Goal: Download file/media

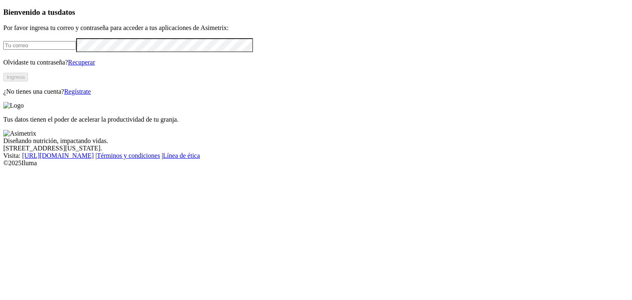
type input "[EMAIL_ADDRESS][DOMAIN_NAME]"
click at [28, 81] on button "Ingresa" at bounding box center [15, 77] width 25 height 9
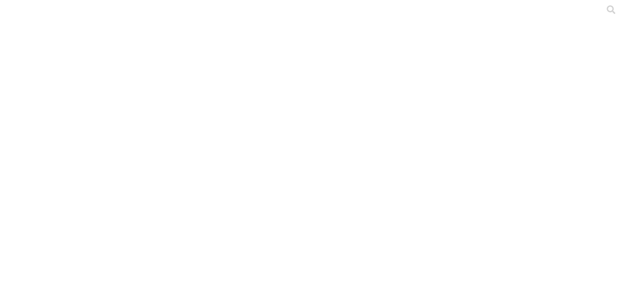
drag, startPoint x: 411, startPoint y: 121, endPoint x: 286, endPoint y: 123, distance: 125.0
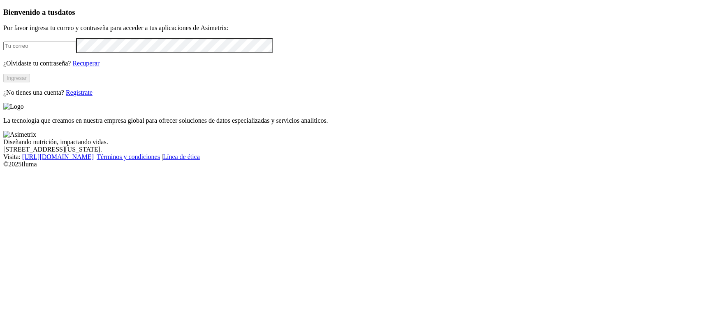
type input "[EMAIL_ADDRESS][DOMAIN_NAME]"
click at [30, 82] on button "Ingresar" at bounding box center [16, 78] width 27 height 9
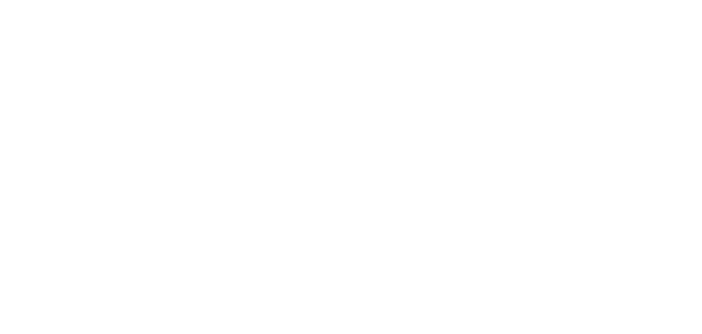
drag, startPoint x: 474, startPoint y: 13, endPoint x: 484, endPoint y: 24, distance: 14.6
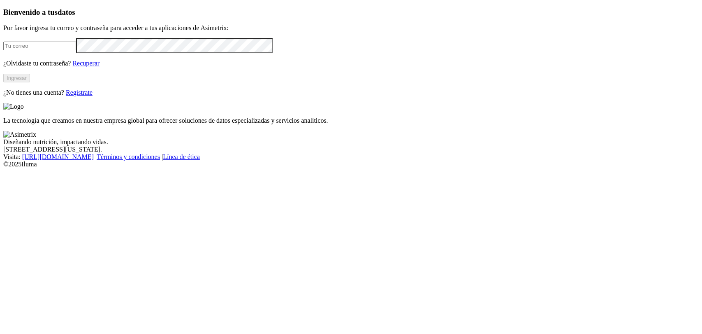
type input "[EMAIL_ADDRESS][DOMAIN_NAME]"
click at [30, 82] on button "Ingresar" at bounding box center [16, 78] width 27 height 9
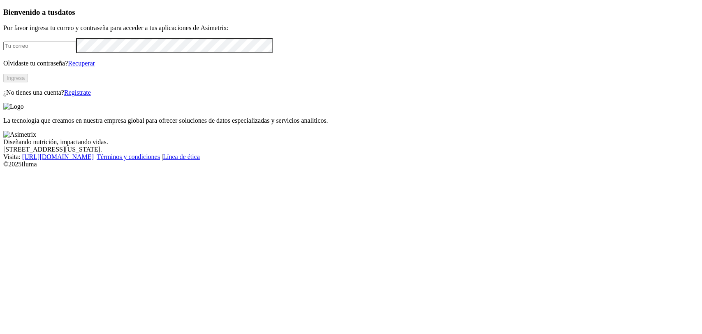
type input "[EMAIL_ADDRESS][DOMAIN_NAME]"
click at [28, 82] on button "Ingresa" at bounding box center [15, 78] width 25 height 9
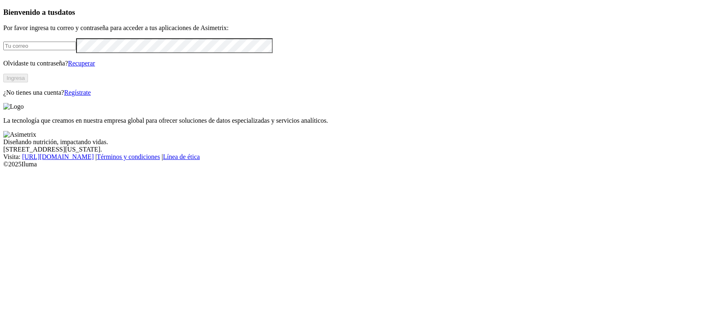
type input "[EMAIL_ADDRESS][DOMAIN_NAME]"
click at [28, 82] on button "Ingresa" at bounding box center [15, 78] width 25 height 9
